Goal: Transaction & Acquisition: Purchase product/service

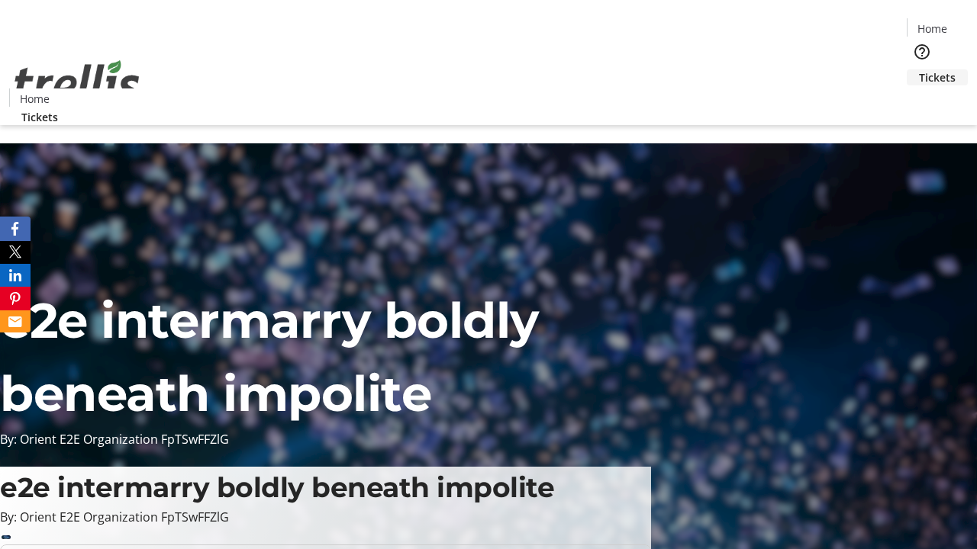
click at [919, 69] on span "Tickets" at bounding box center [937, 77] width 37 height 16
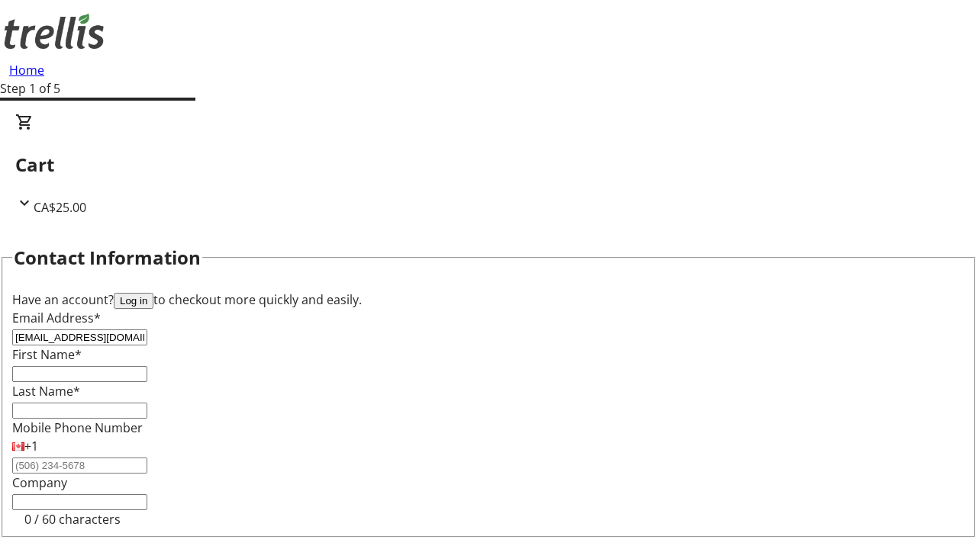
type input "[EMAIL_ADDRESS][DOMAIN_NAME]"
type input "Genesis"
type input "[PERSON_NAME]"
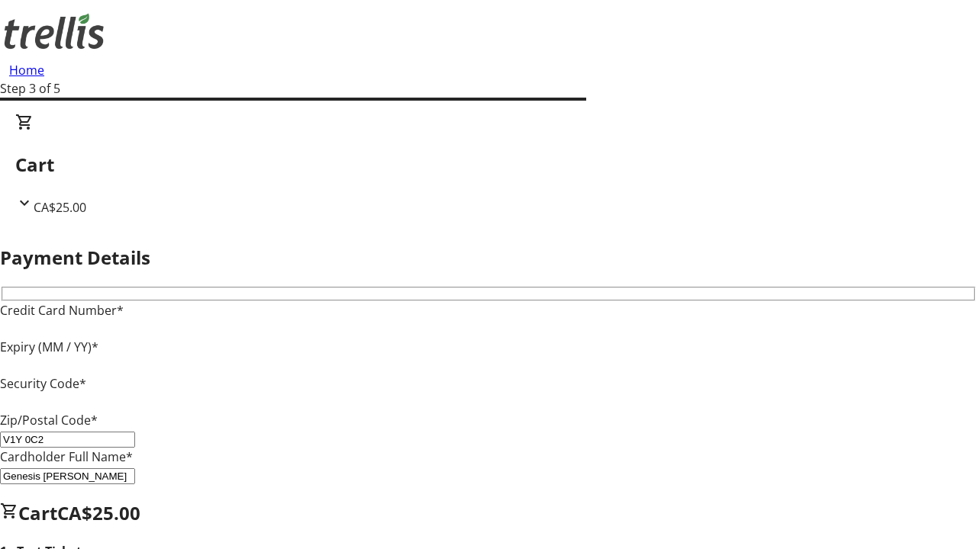
type input "V1Y 0C2"
